Goal: Find specific page/section: Find specific page/section

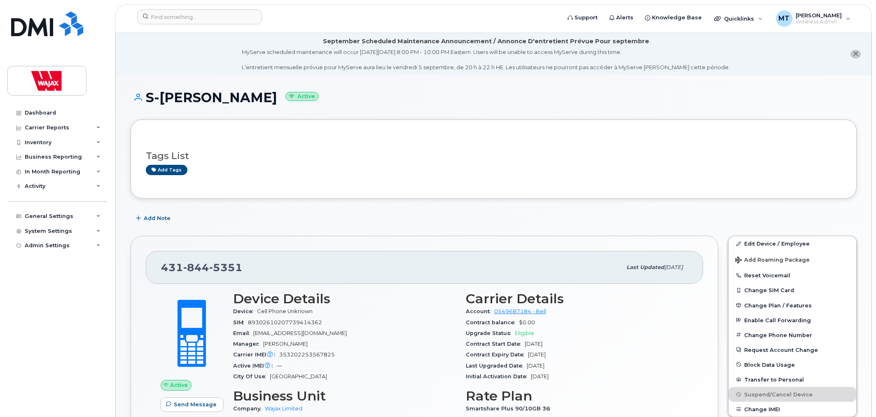
scroll to position [46, 0]
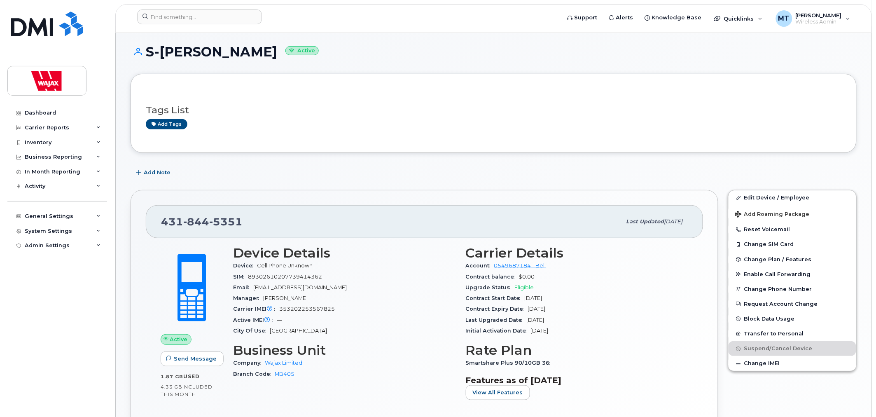
click at [131, 346] on div "[PHONE_NUMBER] Last updated [DATE] Active Send Message 1.87 GB  used 4.33 GB  i…" at bounding box center [425, 324] width 588 height 269
click at [238, 8] on header "Support Alerts Knowledge Base Quicklinks Suspend / Cancel Device Change SIM Car…" at bounding box center [493, 18] width 757 height 29
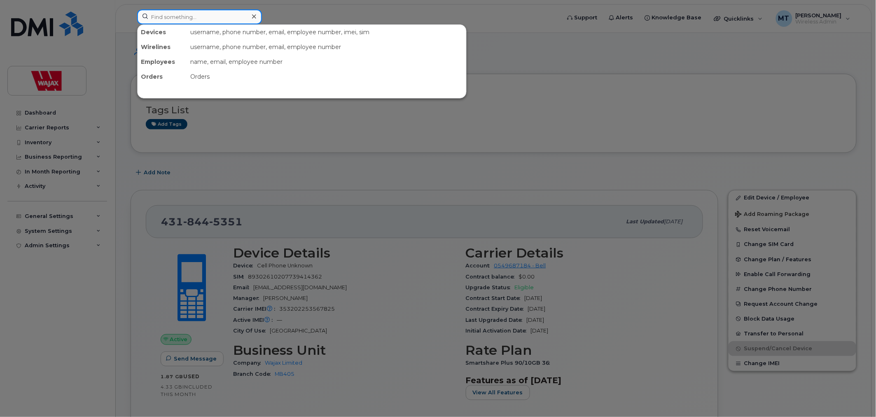
click at [234, 14] on input at bounding box center [199, 16] width 125 height 15
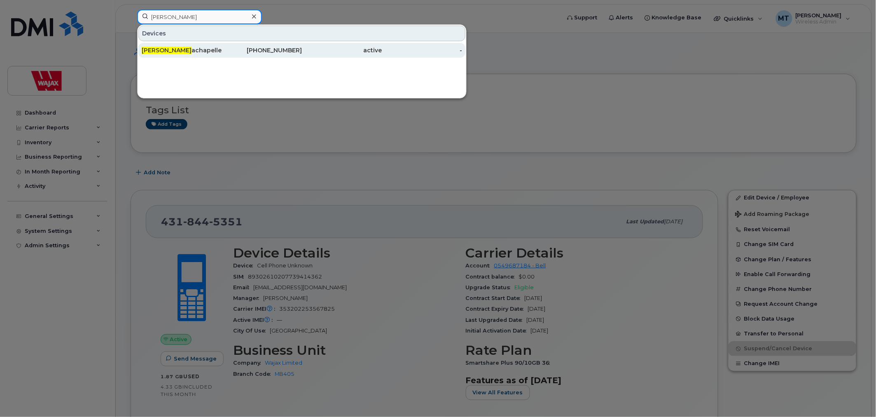
type input "Tim L"
click at [227, 46] on div "705-822-0466" at bounding box center [262, 50] width 80 height 15
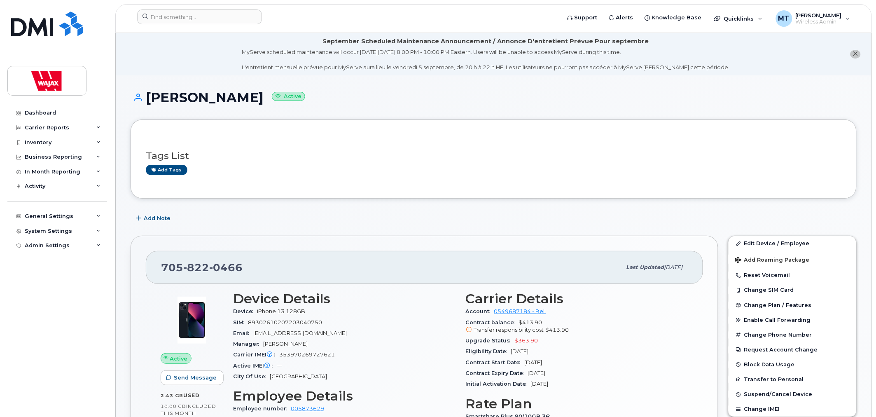
drag, startPoint x: 248, startPoint y: 93, endPoint x: 143, endPoint y: 97, distance: 104.3
click at [143, 97] on h1 "[PERSON_NAME] Active" at bounding box center [494, 97] width 726 height 14
copy h1 "[PERSON_NAME]"
click at [320, 11] on form at bounding box center [346, 16] width 418 height 15
